Goal: Feedback & Contribution: Submit feedback/report problem

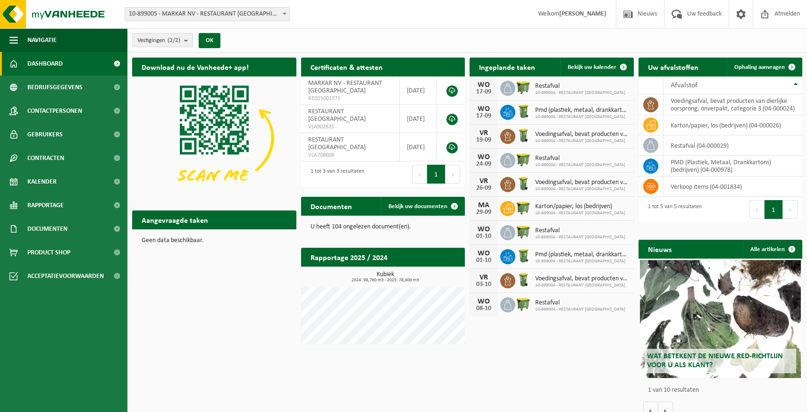
scroll to position [14, 0]
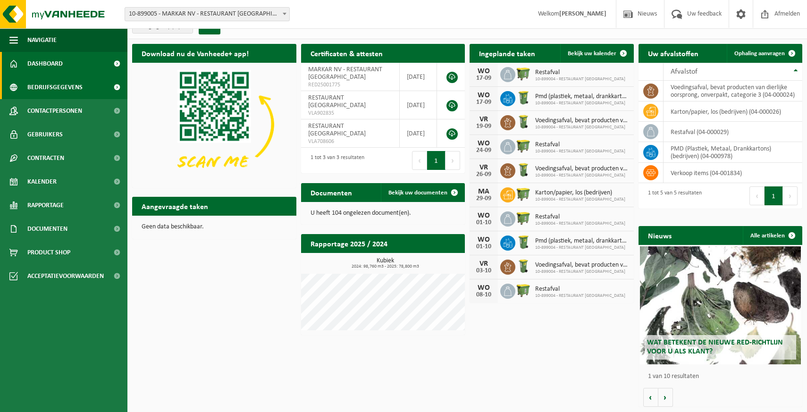
click at [66, 90] on span "Bedrijfsgegevens" at bounding box center [54, 88] width 55 height 24
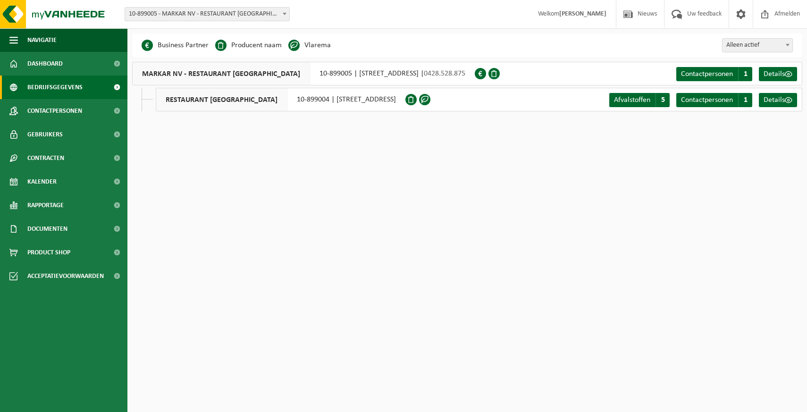
click at [188, 98] on span "RESTAURANT CHANTILLY" at bounding box center [221, 99] width 131 height 23
click at [623, 102] on span "Afvalstoffen" at bounding box center [632, 100] width 36 height 8
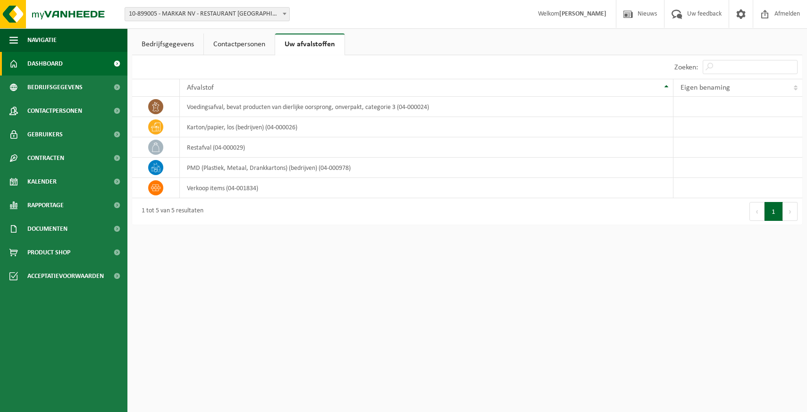
click at [61, 63] on span "Dashboard" at bounding box center [44, 64] width 35 height 24
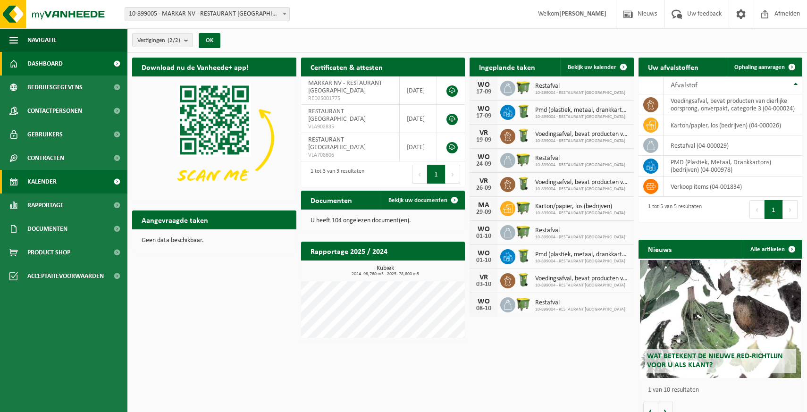
click at [65, 185] on link "Kalender" at bounding box center [63, 182] width 127 height 24
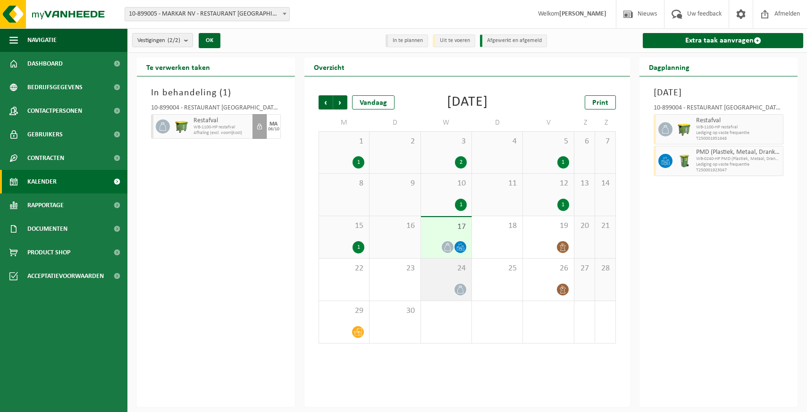
click at [449, 285] on div at bounding box center [446, 289] width 41 height 13
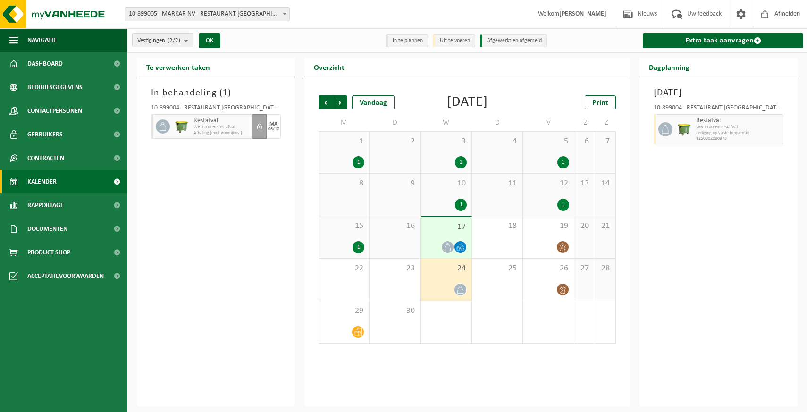
click at [462, 289] on icon at bounding box center [461, 290] width 8 height 8
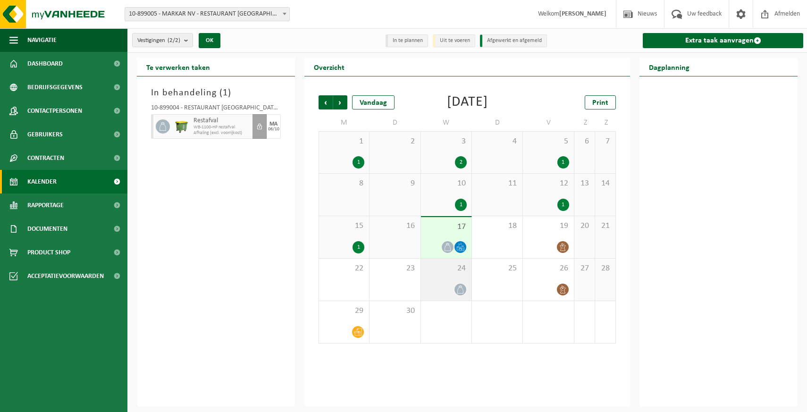
click at [449, 286] on div at bounding box center [446, 289] width 41 height 13
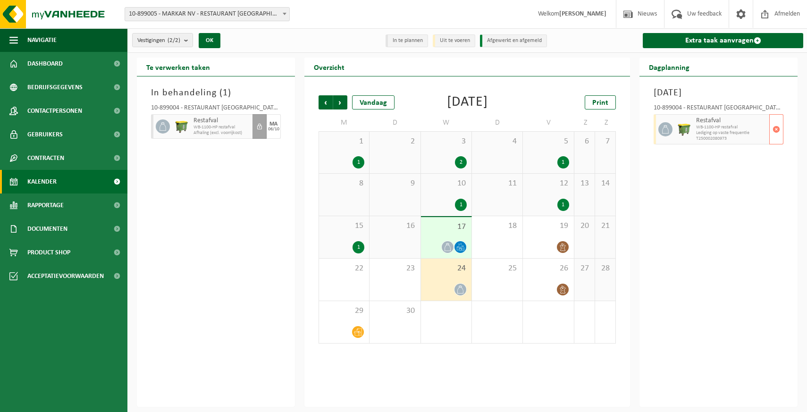
click at [699, 124] on span "Restafval" at bounding box center [731, 121] width 71 height 8
click at [774, 131] on span "button" at bounding box center [777, 129] width 8 height 19
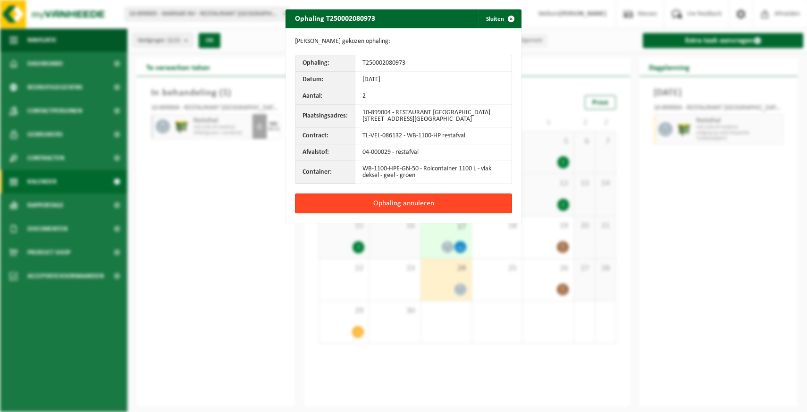
click at [391, 205] on button "Ophaling annuleren" at bounding box center [403, 204] width 217 height 20
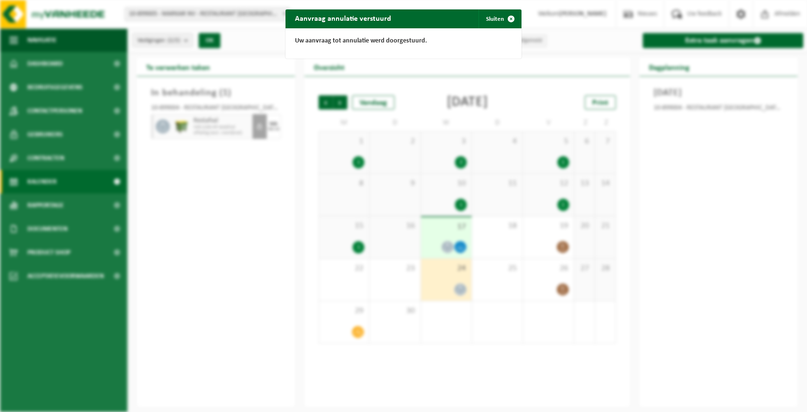
click at [286, 184] on div "Aanvraag annulatie verstuurd Sluiten Uw aanvraag tot annulatie werd doorgestuur…" at bounding box center [403, 206] width 807 height 412
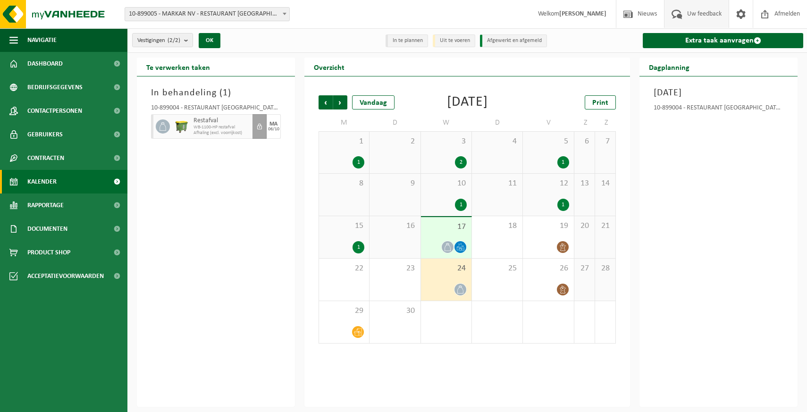
click at [702, 17] on span "Uw feedback" at bounding box center [704, 14] width 39 height 28
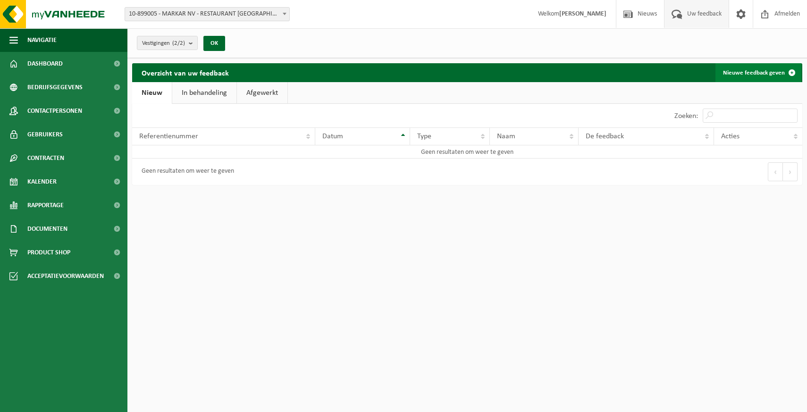
click at [757, 67] on link "Nieuwe feedback geven" at bounding box center [759, 72] width 86 height 19
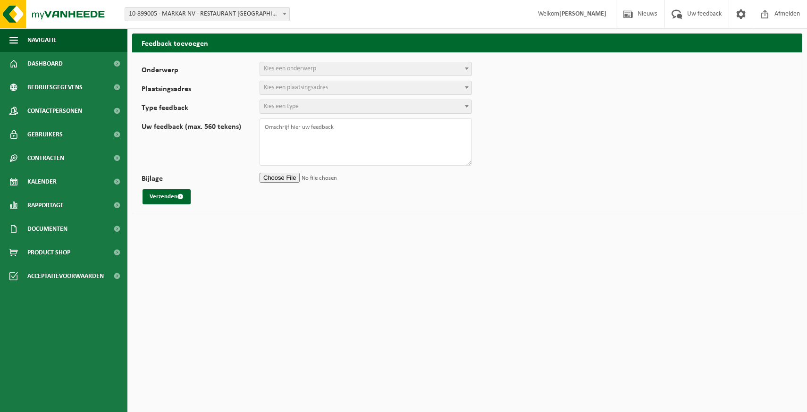
select select
click at [290, 76] on form "Onderwerp Planning Administratie myVanheede Verkoop Kwaliteit Schadegeval melde…" at bounding box center [468, 133] width 652 height 143
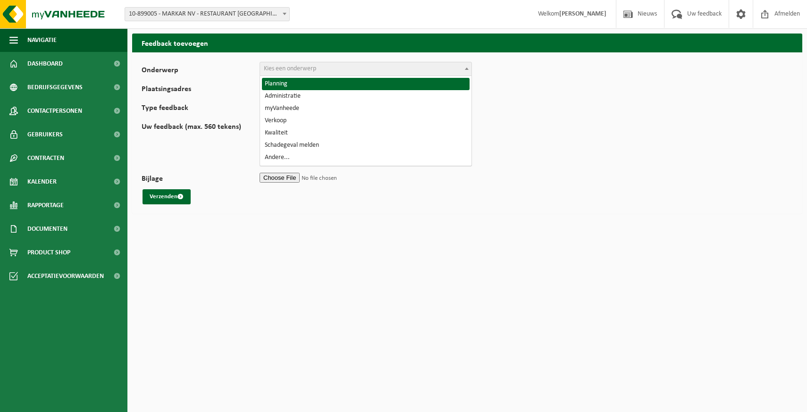
click at [292, 73] on span "Kies een onderwerp" at bounding box center [366, 68] width 212 height 13
select select "1"
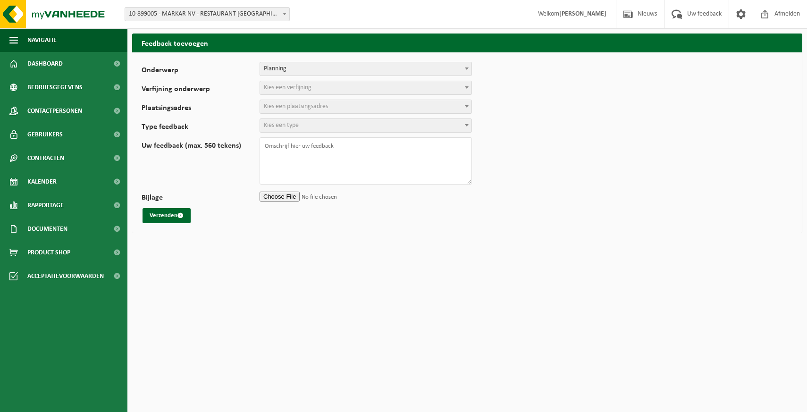
click at [292, 65] on span "Planning" at bounding box center [366, 68] width 212 height 13
click at [294, 87] on span "Kies een verfijning" at bounding box center [288, 87] width 48 height 7
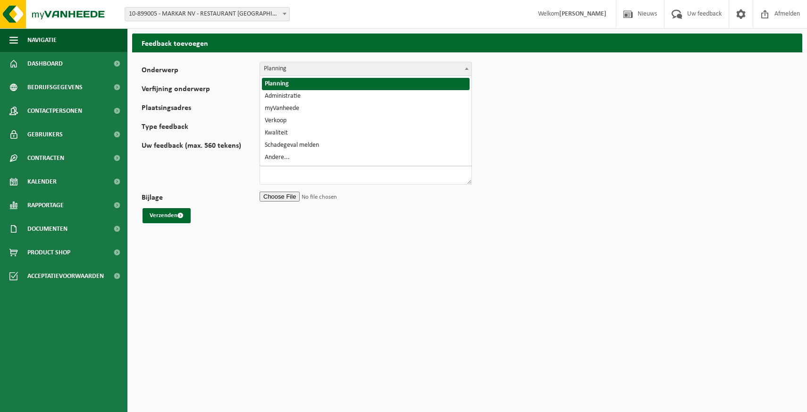
click at [293, 70] on span "Planning" at bounding box center [366, 68] width 212 height 13
click at [293, 64] on span "Planning" at bounding box center [366, 68] width 212 height 13
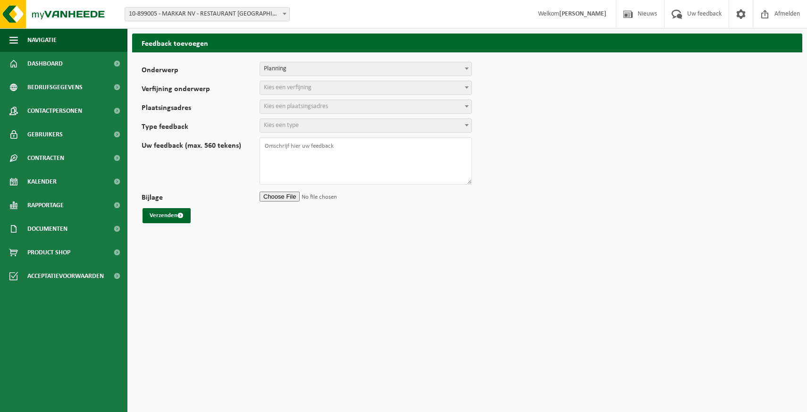
click at [297, 88] on span "Kies een verfijning" at bounding box center [288, 87] width 48 height 7
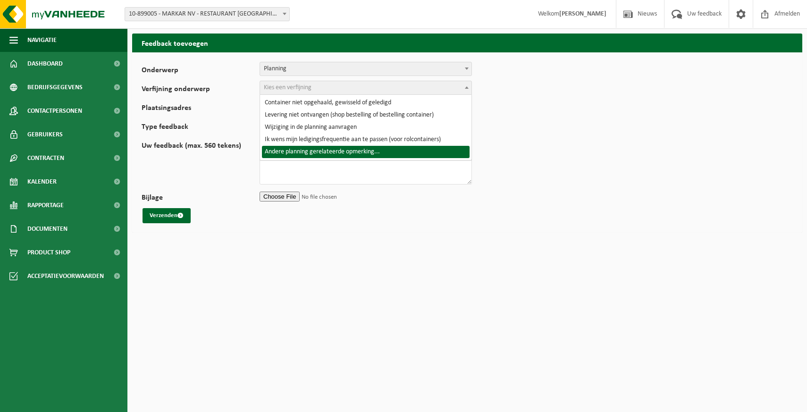
select select "6"
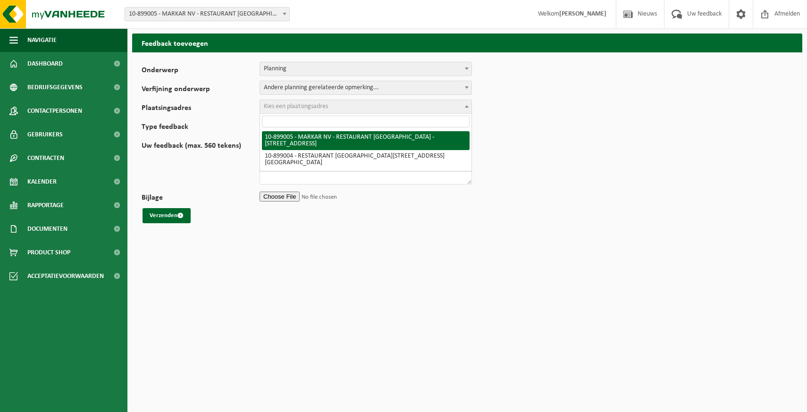
click at [301, 108] on span "Kies een plaatsingsadres" at bounding box center [296, 106] width 64 height 7
select select "119188"
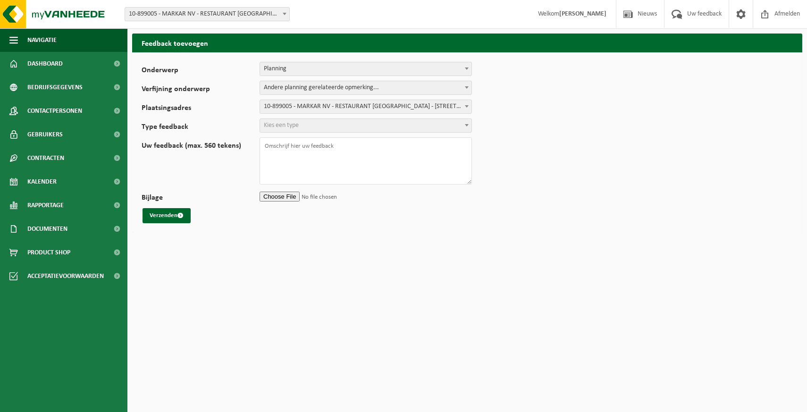
click at [312, 126] on span "Kies een type" at bounding box center [366, 125] width 212 height 13
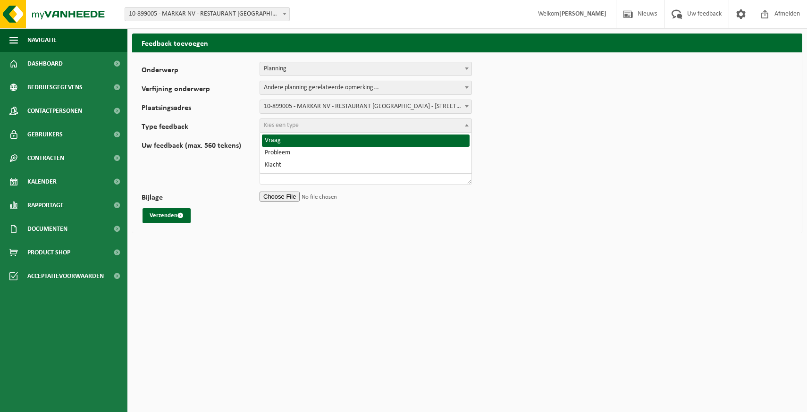
select select "QUE"
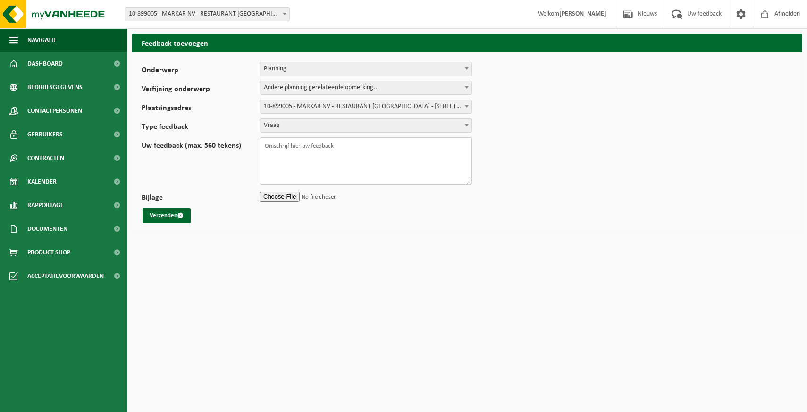
click at [310, 156] on textarea "Uw feedback (max. 560 tekens)" at bounding box center [366, 160] width 212 height 47
click at [311, 147] on textarea "Uw feedback (max. 560 tekens)" at bounding box center [366, 160] width 212 height 47
click at [305, 175] on textarea "Uw feedback (max. 560 tekens)" at bounding box center [366, 160] width 212 height 47
click at [376, 158] on textarea "Beste, Midden jullie werd er gevraagd een extra ledeging in te plannen" at bounding box center [366, 160] width 212 height 47
click at [378, 164] on textarea "Beste, Midden jullie werd er gevraagd een extra ledeging in te plannen" at bounding box center [366, 160] width 212 height 47
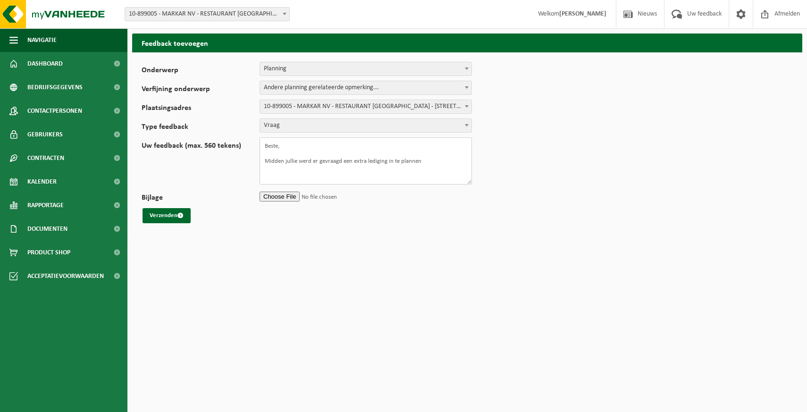
click at [424, 160] on textarea "Beste, Midden jullie werd er gevraagd een extra lediging in te plannen" at bounding box center [366, 160] width 212 height 47
click at [366, 160] on textarea "Beste, Midden jullie werd er gevraagd een extra lediging in te plannen voor onz…" at bounding box center [366, 160] width 212 height 47
click at [296, 169] on textarea "Beste, Midden jullie werd er gevraagd een extra wekelijkse lediging in te plann…" at bounding box center [366, 160] width 212 height 47
click at [289, 163] on textarea "Beste, Midden jullie werd er gevraagd een extra wekelijkse lediging in te plann…" at bounding box center [366, 160] width 212 height 47
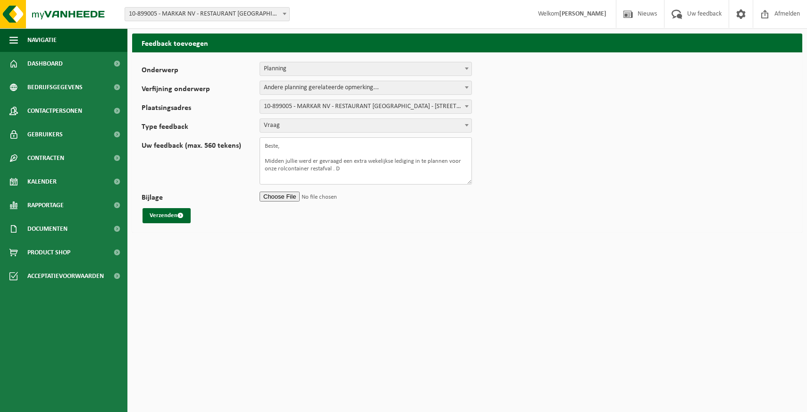
click at [289, 163] on textarea "Beste, Midden jullie werd er gevraagd een extra wekelijkse lediging in te plann…" at bounding box center [366, 160] width 212 height 47
click at [356, 170] on textarea "Beste, Midden juni werd er gevraagd een extra wekelijkse lediging in te plannen…" at bounding box center [366, 160] width 212 height 47
click at [331, 170] on textarea "Beste, Midden juni werd er gevraagd een extra wekelijkse lediging in te plannen…" at bounding box center [366, 160] width 212 height 47
click at [381, 180] on textarea "Beste, Midden juni werd er gevraagd een extra wekelijkse lediging in te plannen…" at bounding box center [366, 160] width 212 height 47
click at [349, 178] on textarea "Beste, Midden juni werd er gevraagd een extra wekelijkse lediging in te plannen…" at bounding box center [366, 160] width 212 height 47
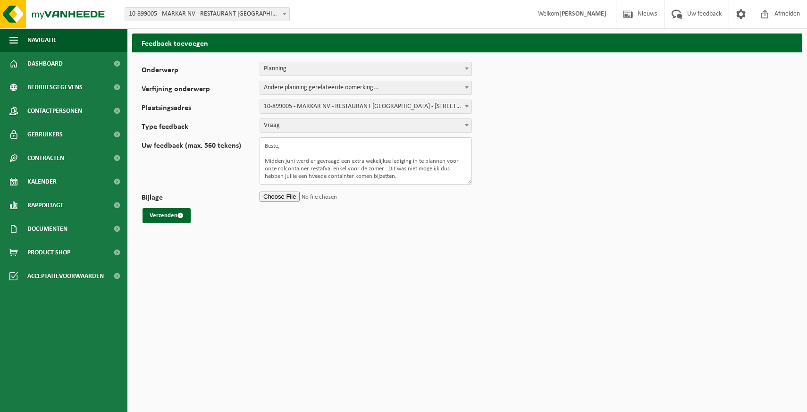
click at [349, 178] on textarea "Beste, Midden juni werd er gevraagd een extra wekelijkse lediging in te plannen…" at bounding box center [366, 160] width 212 height 47
click at [409, 178] on textarea "Beste, Midden juni werd er gevraagd een extra wekelijkse lediging in te plannen…" at bounding box center [366, 160] width 212 height 47
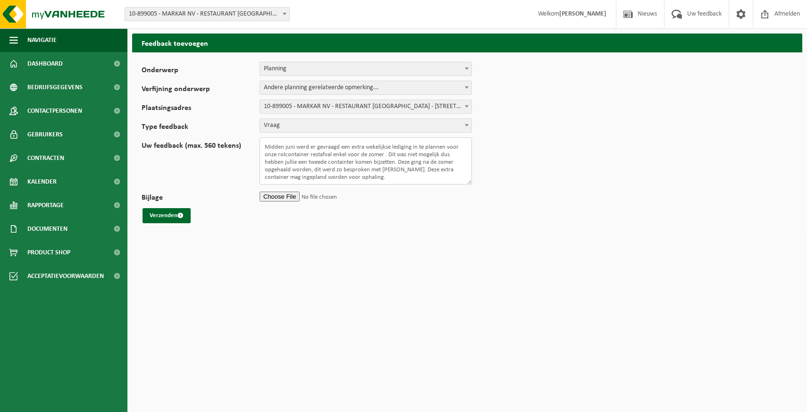
click at [344, 165] on textarea "Beste, Midden juni werd er gevraagd een extra wekelijkse lediging in te plannen…" at bounding box center [366, 160] width 212 height 47
click at [349, 165] on textarea "Beste, Midden juni werd er gevraagd een extra wekelijkse lediging in te plannen…" at bounding box center [366, 160] width 212 height 47
click at [299, 165] on textarea "Beste, Midden juni werd er gevraagd een extra wekelijkse lediging in te plannen…" at bounding box center [366, 160] width 212 height 47
type textarea "Beste, Midden juni werd er gevraagd een extra wekelijkse lediging in te plannen…"
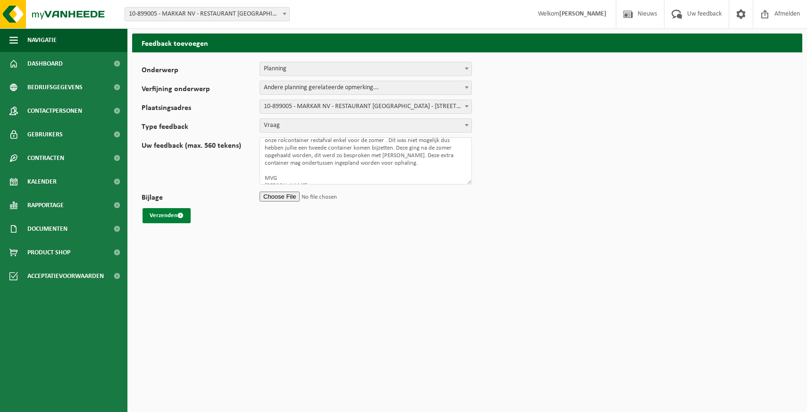
click at [177, 219] on button "Verzenden" at bounding box center [167, 215] width 48 height 15
